Goal: Transaction & Acquisition: Purchase product/service

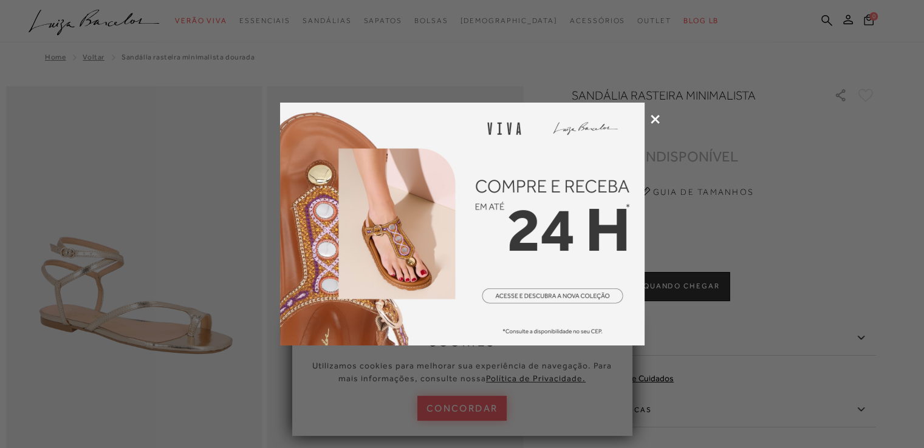
click at [652, 117] on icon at bounding box center [654, 119] width 9 height 9
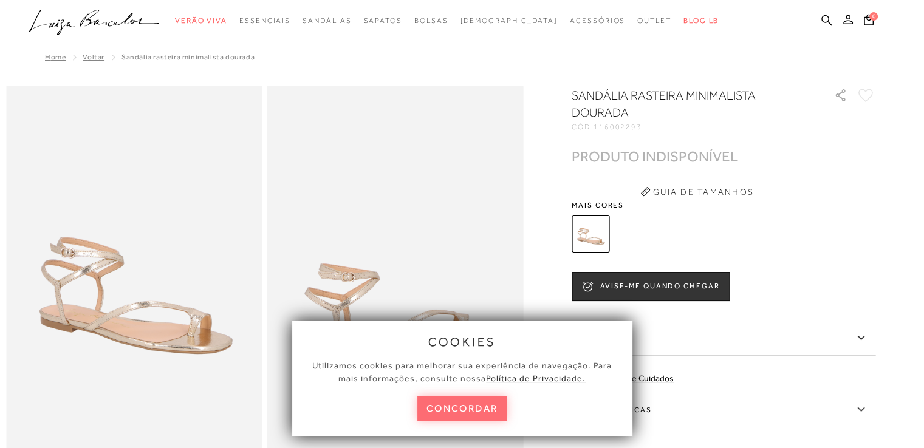
click at [460, 405] on button "concordar" at bounding box center [462, 408] width 90 height 25
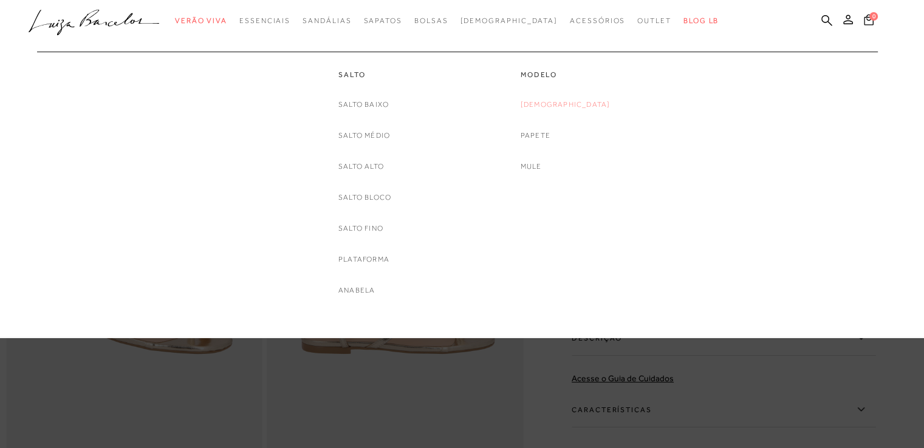
click at [581, 110] on link "[DEMOGRAPHIC_DATA]" at bounding box center [565, 104] width 90 height 13
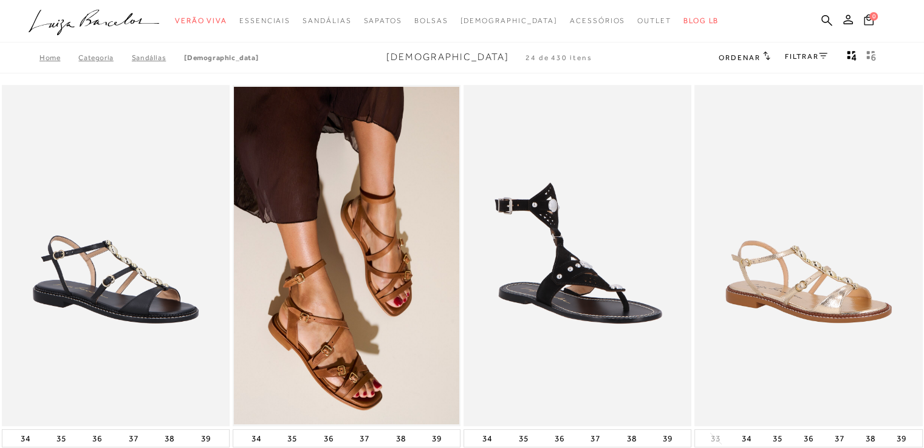
click at [804, 54] on link "FILTRAR" at bounding box center [806, 56] width 43 height 9
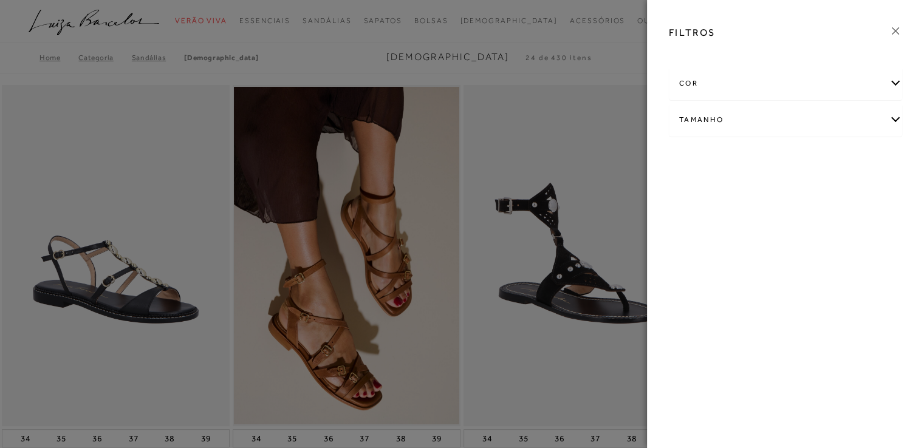
click at [901, 85] on div "cor" at bounding box center [785, 83] width 232 height 32
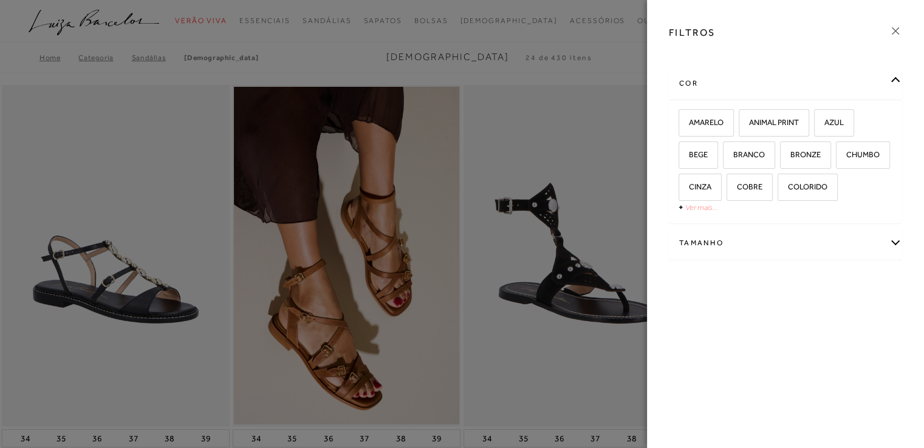
click at [687, 208] on link "Ver mais..." at bounding box center [701, 207] width 33 height 9
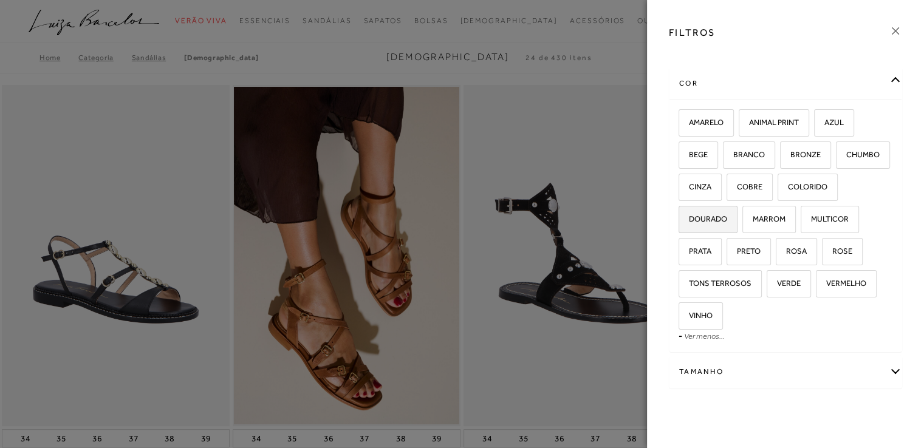
click at [727, 216] on span "DOURADO" at bounding box center [703, 218] width 47 height 9
click at [689, 216] on input "DOURADO" at bounding box center [683, 221] width 12 height 12
checkbox input "true"
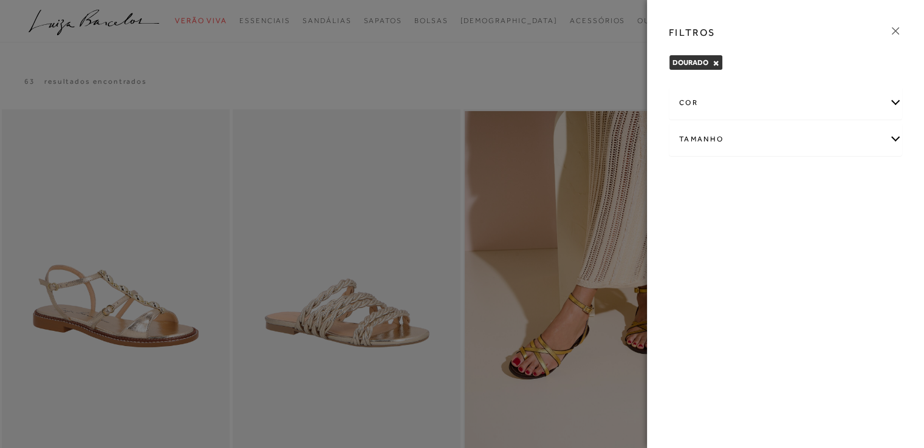
click at [892, 32] on icon at bounding box center [894, 30] width 13 height 13
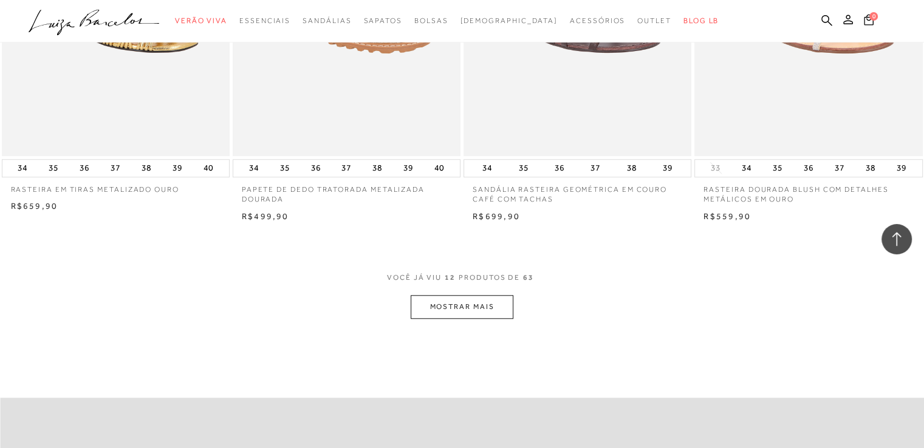
scroll to position [1154, 0]
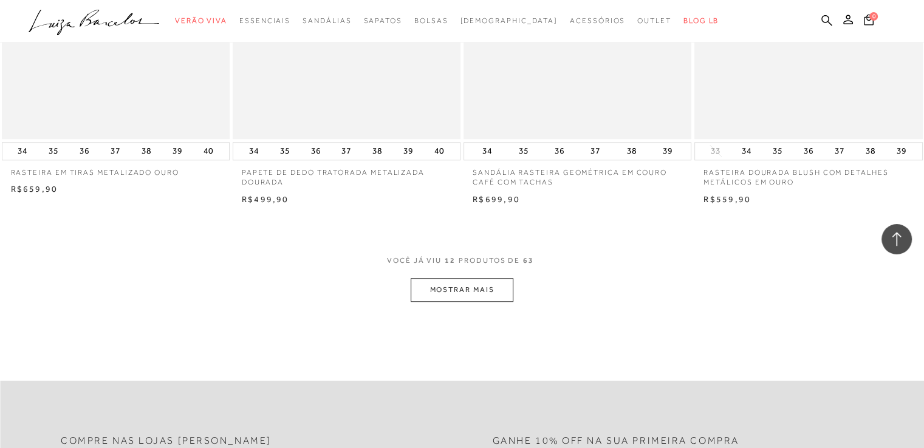
click at [478, 291] on button "MOSTRAR MAIS" at bounding box center [462, 290] width 102 height 24
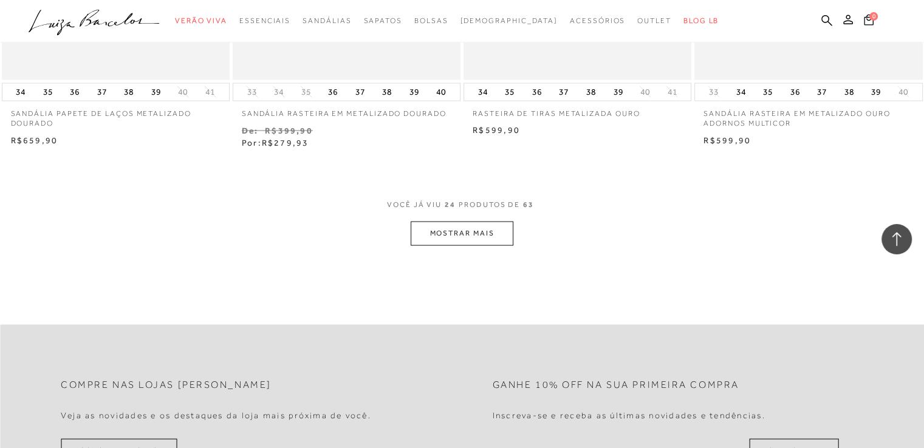
scroll to position [2490, 0]
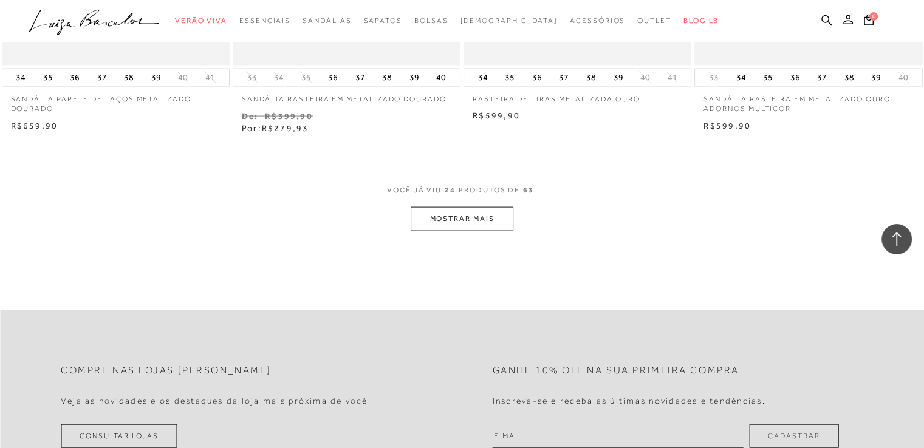
click at [485, 219] on button "MOSTRAR MAIS" at bounding box center [462, 219] width 102 height 24
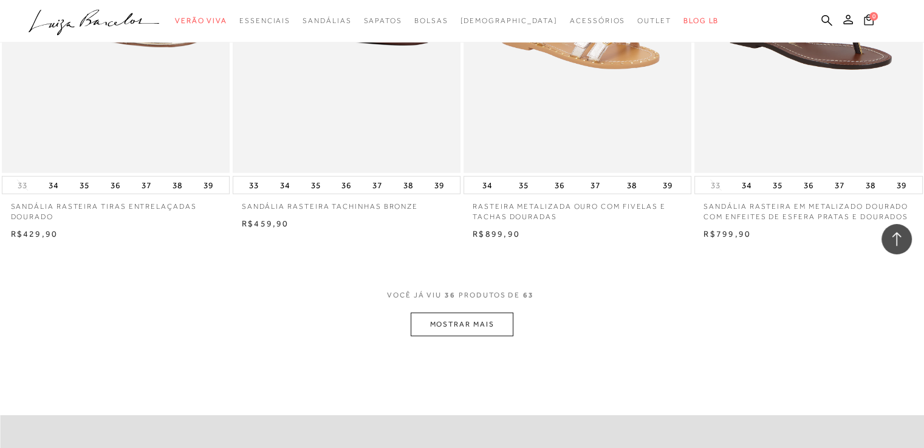
scroll to position [3765, 0]
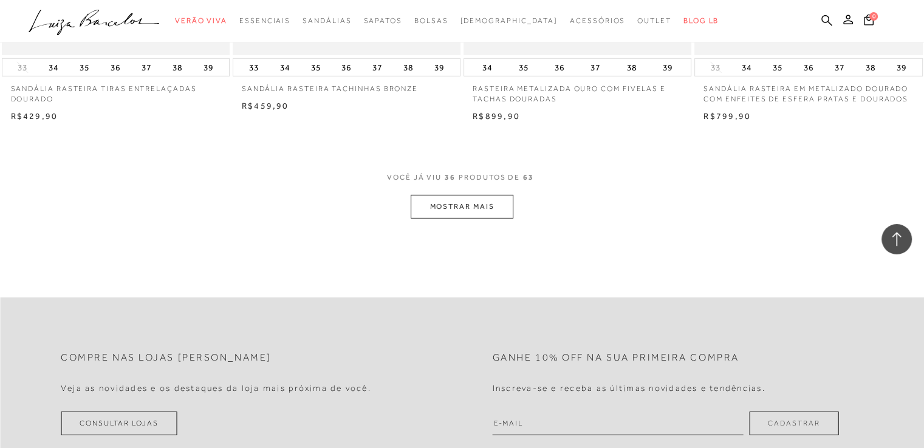
click at [489, 211] on button "MOSTRAR MAIS" at bounding box center [462, 207] width 102 height 24
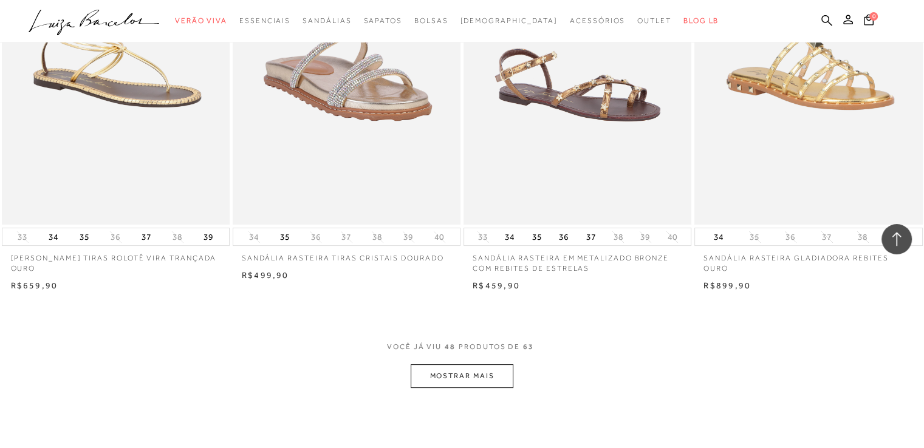
scroll to position [4919, 0]
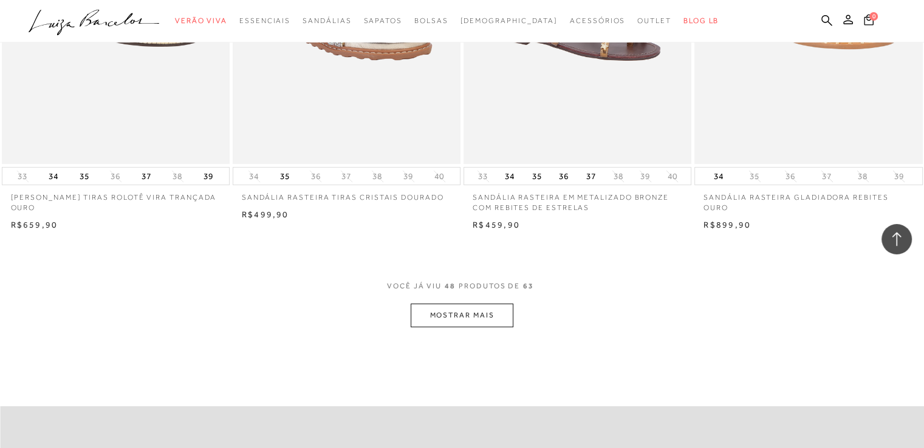
click at [498, 327] on button "MOSTRAR MAIS" at bounding box center [462, 316] width 102 height 24
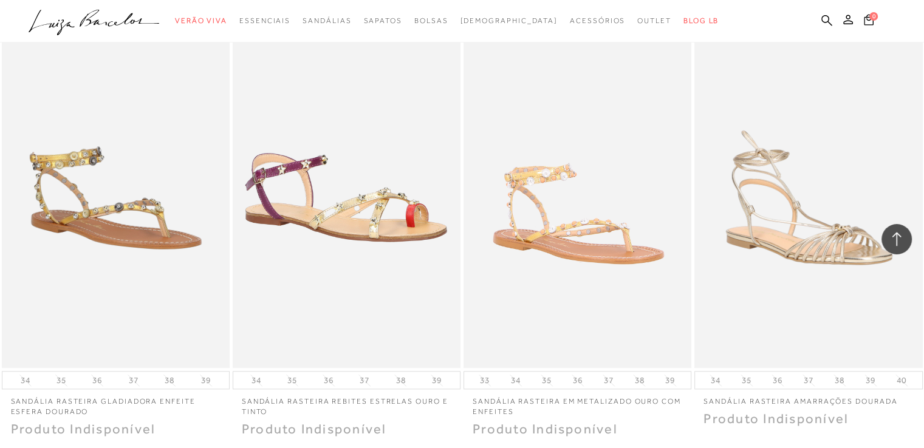
scroll to position [5951, 0]
